Goal: Information Seeking & Learning: Learn about a topic

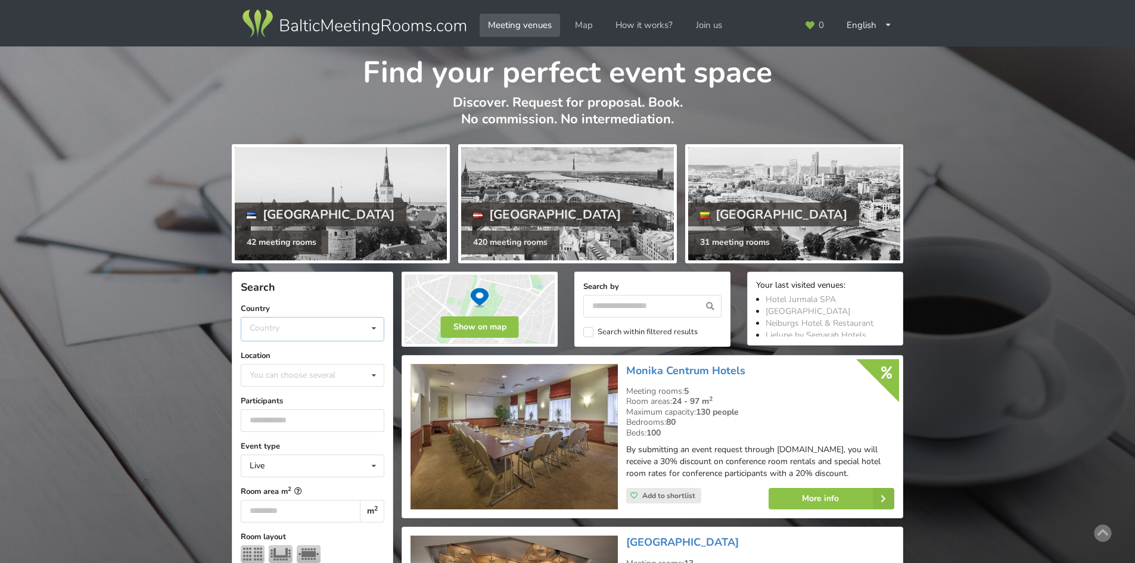
click at [293, 317] on div "Country Estonia Latvia Lithuania" at bounding box center [313, 329] width 144 height 24
click at [284, 371] on div "Latvia" at bounding box center [312, 374] width 142 height 22
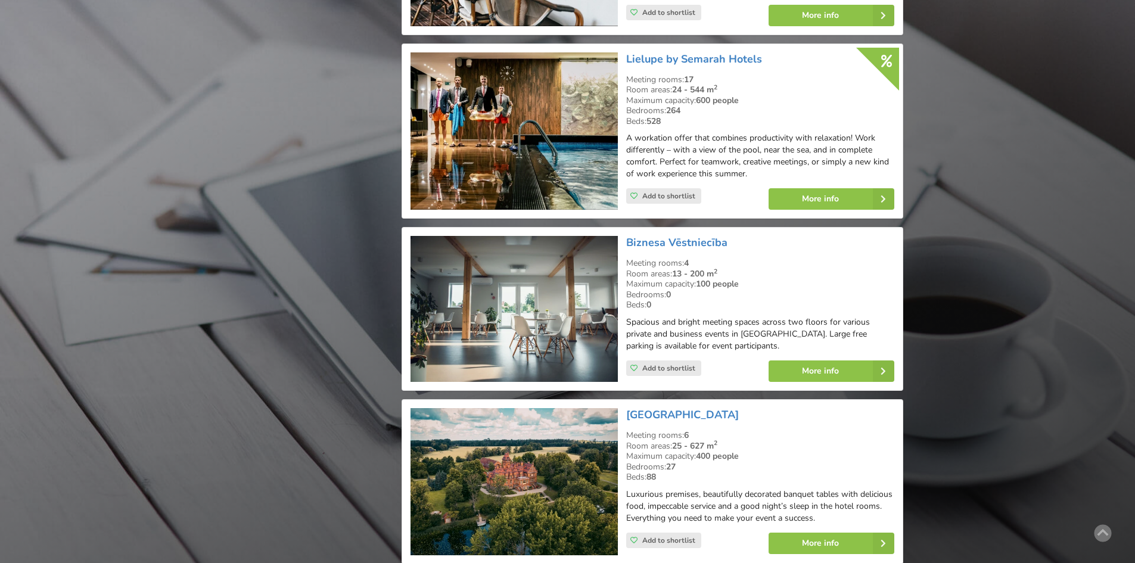
scroll to position [1280, 0]
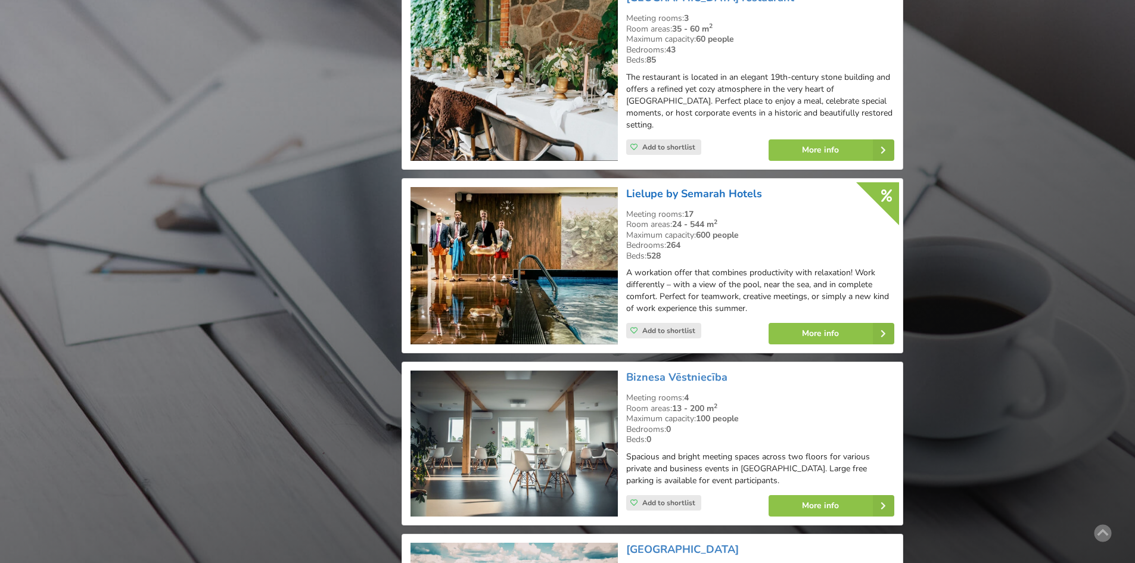
click at [664, 186] on link "Lielupe by Semarah Hotels" at bounding box center [694, 193] width 136 height 14
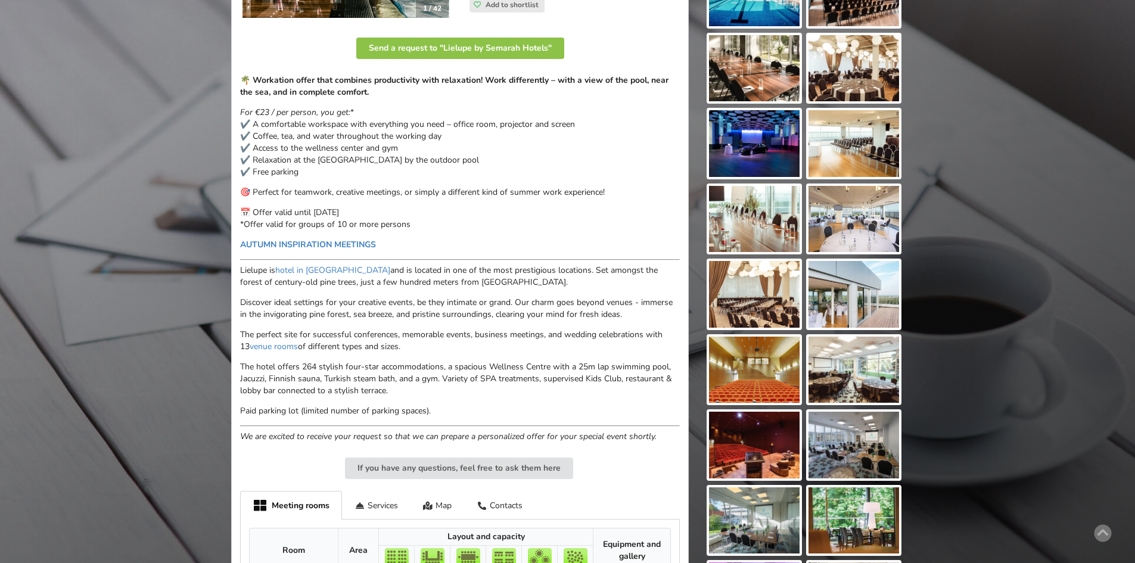
scroll to position [238, 0]
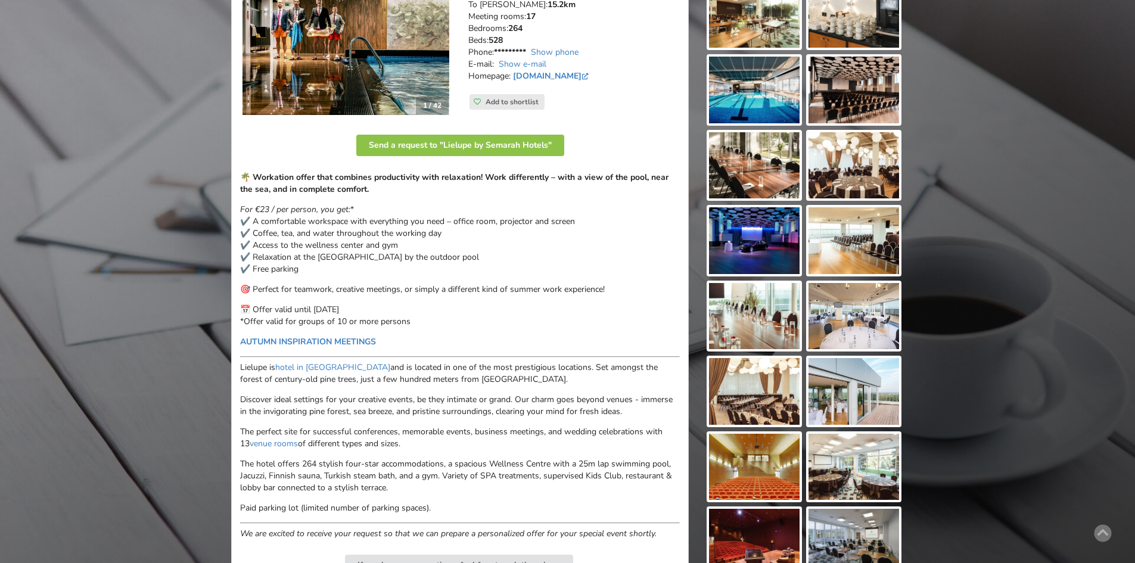
drag, startPoint x: 268, startPoint y: 191, endPoint x: 452, endPoint y: 255, distance: 194.4
click at [452, 251] on div "🌴 Workation offer that combines productivity with relaxation! Work differently …" at bounding box center [460, 356] width 440 height 368
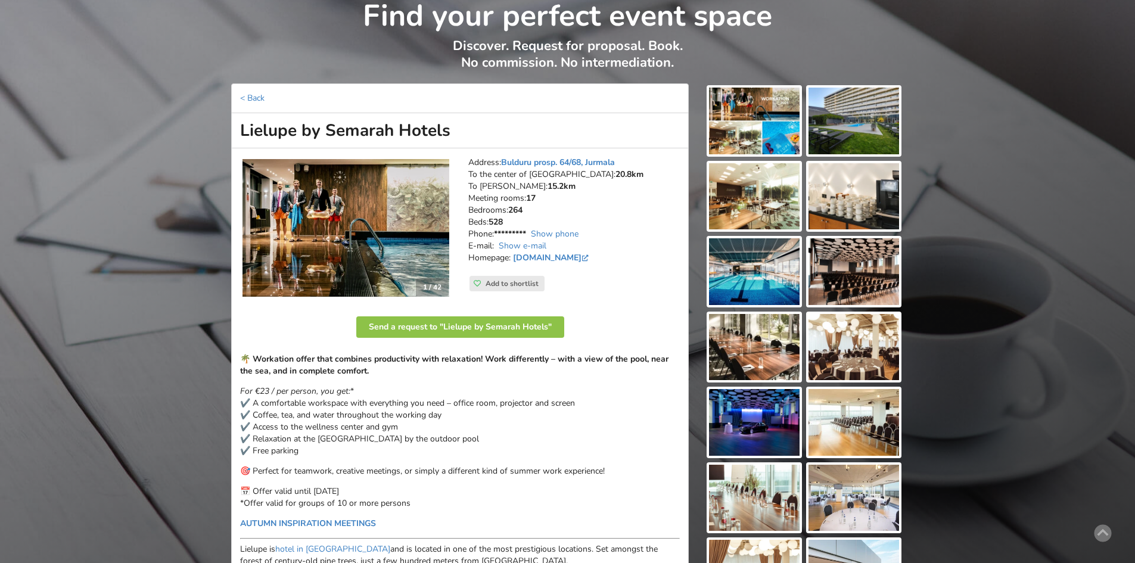
scroll to position [0, 0]
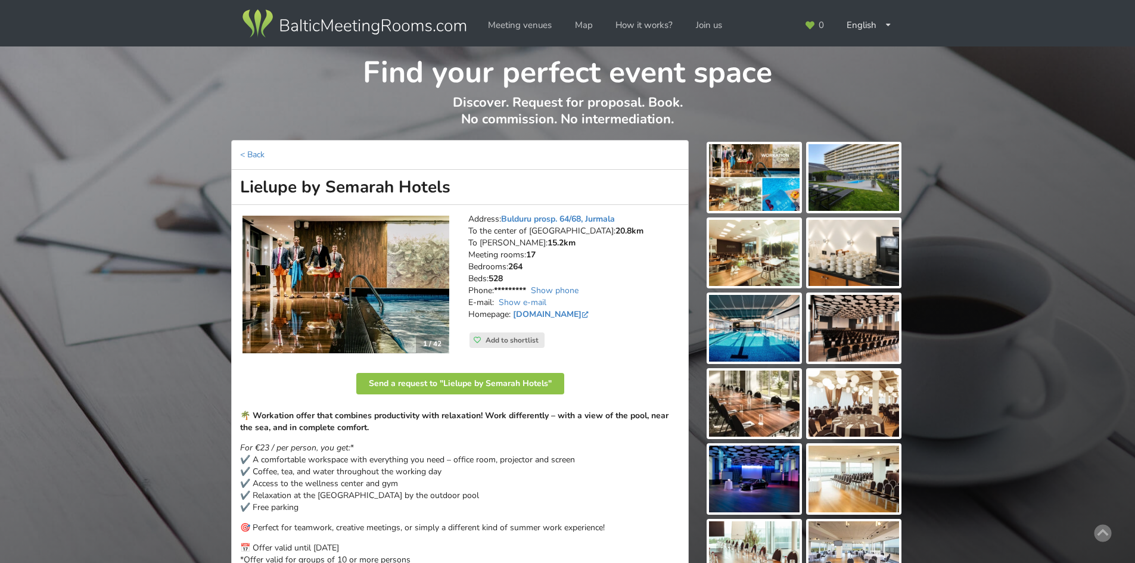
drag, startPoint x: 487, startPoint y: 431, endPoint x: 489, endPoint y: 421, distance: 9.7
click at [487, 430] on p "🌴 Workation offer that combines productivity with relaxation! Work differently …" at bounding box center [460, 422] width 440 height 24
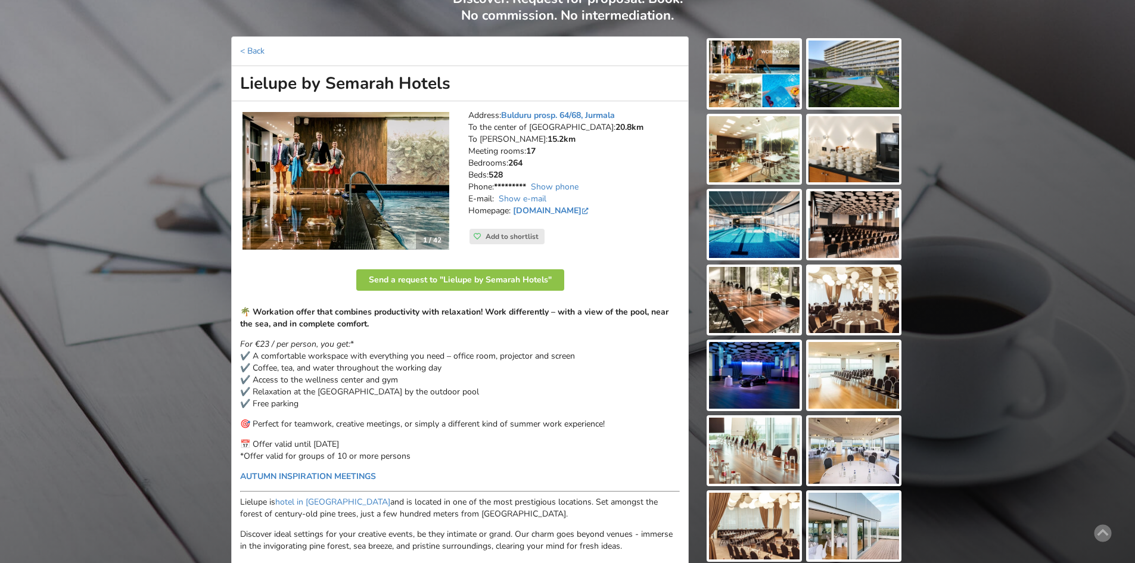
scroll to position [417, 0]
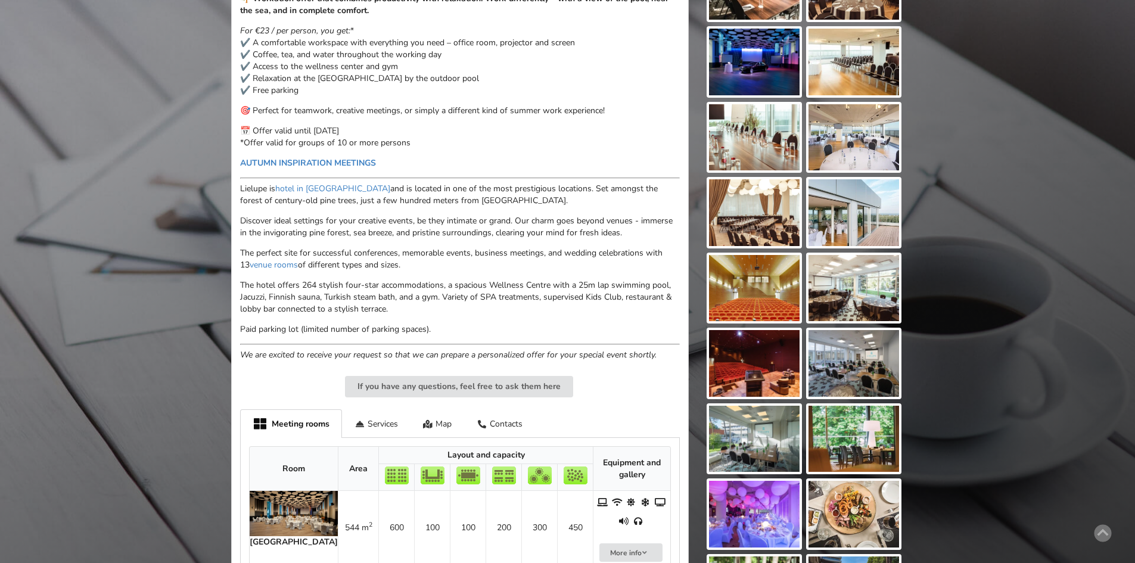
click at [285, 173] on div "🌴 Workation offer that combines productivity with relaxation! Work differently …" at bounding box center [460, 177] width 440 height 368
click at [287, 158] on link "AUTUMN INSPIRATION MEETINGS" at bounding box center [308, 162] width 136 height 11
